Goal: Information Seeking & Learning: Learn about a topic

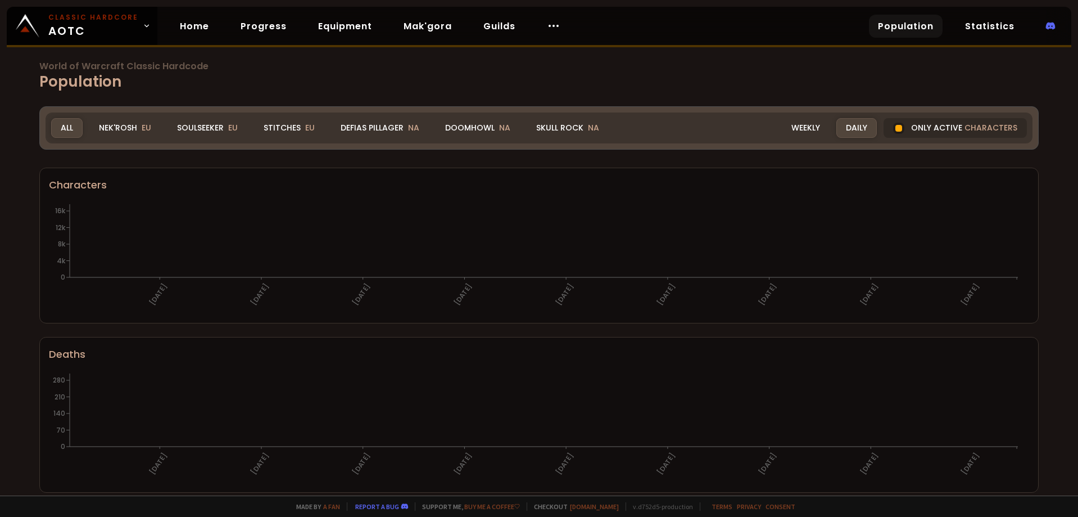
click at [211, 131] on div "Soulseeker EU" at bounding box center [208, 128] width 80 height 20
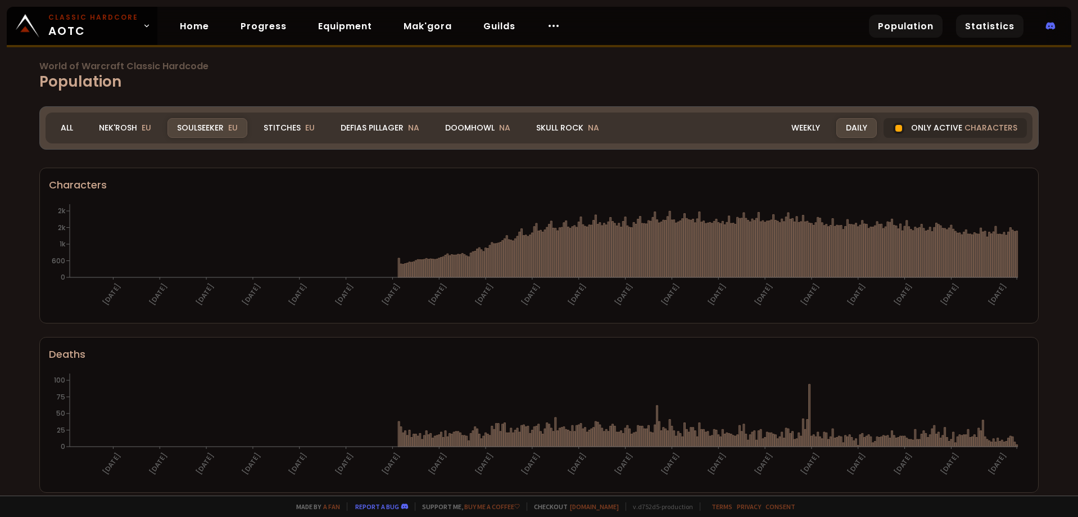
click at [987, 26] on link "Statistics" at bounding box center [989, 26] width 67 height 23
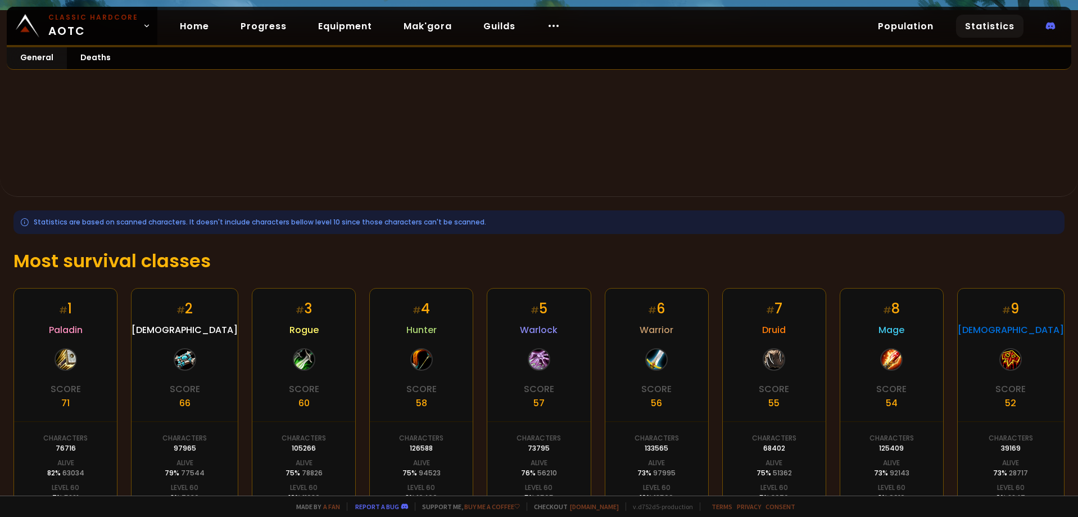
scroll to position [166, 0]
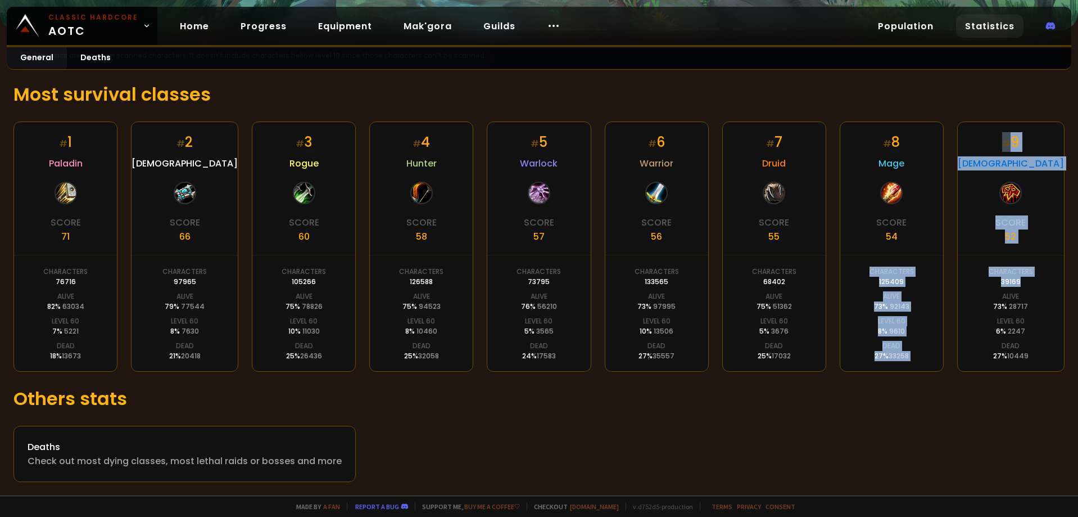
drag, startPoint x: 1014, startPoint y: 282, endPoint x: 854, endPoint y: 297, distance: 161.0
click at [841, 298] on div "# 1 Paladin Score 71 Characters 76716 Alive 82 % 63034 Level 60 7 % 5221 Dead 1…" at bounding box center [538, 246] width 1051 height 250
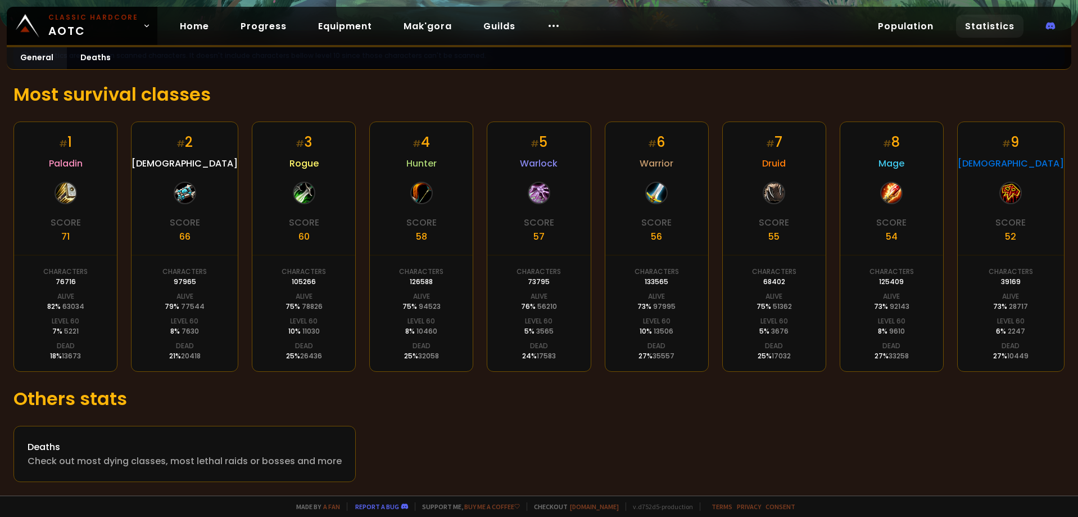
click at [435, 392] on h1 "Others stats" at bounding box center [538, 398] width 1051 height 27
click at [553, 26] on circle at bounding box center [553, 25] width 1 height 1
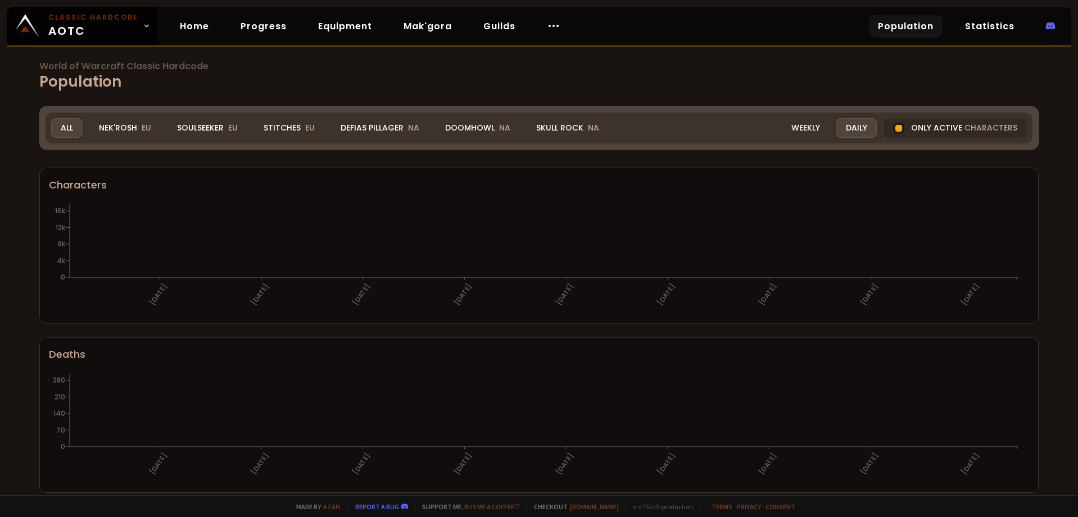
click at [901, 20] on link "Population" at bounding box center [906, 26] width 74 height 23
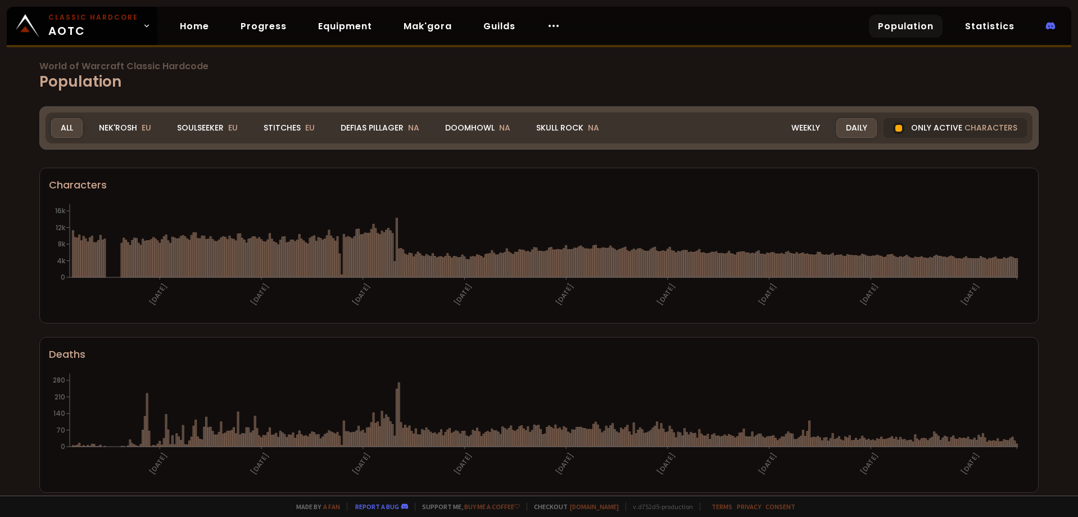
click at [218, 127] on div "Soulseeker EU" at bounding box center [208, 128] width 80 height 20
click at [216, 127] on div "Soulseeker EU" at bounding box center [208, 128] width 80 height 20
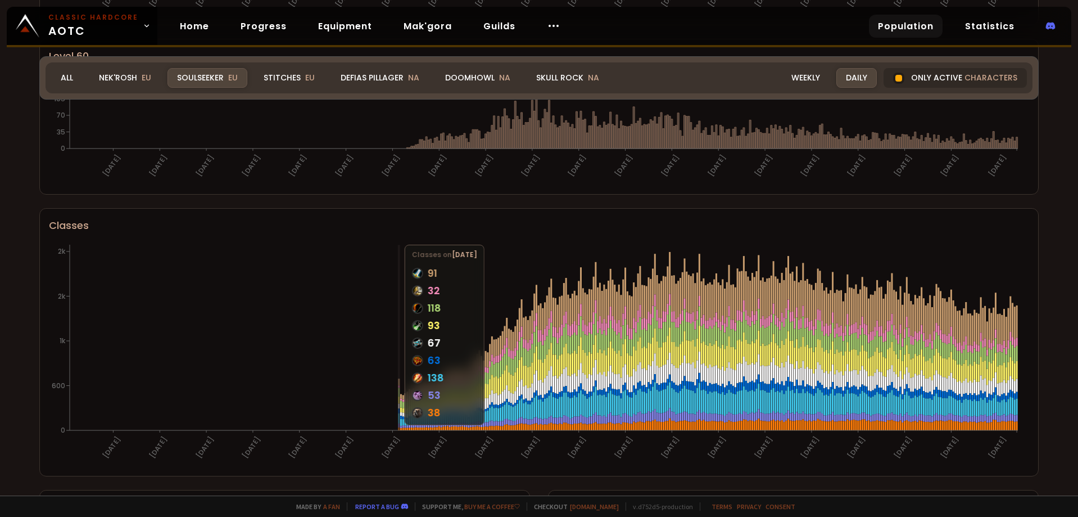
scroll to position [462, 0]
